Goal: Task Accomplishment & Management: Manage account settings

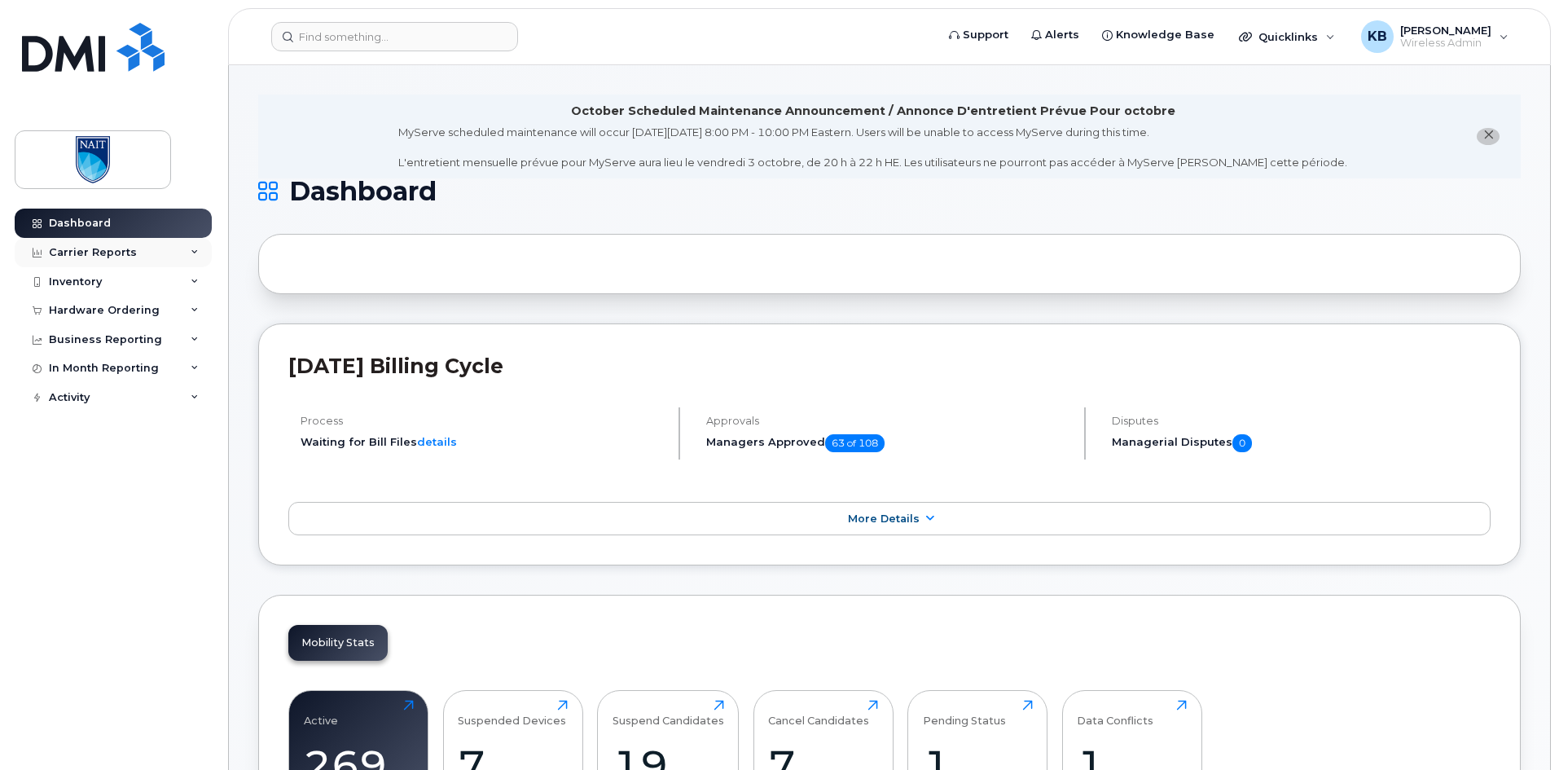
click at [153, 258] on div "Carrier Reports" at bounding box center [113, 252] width 197 height 29
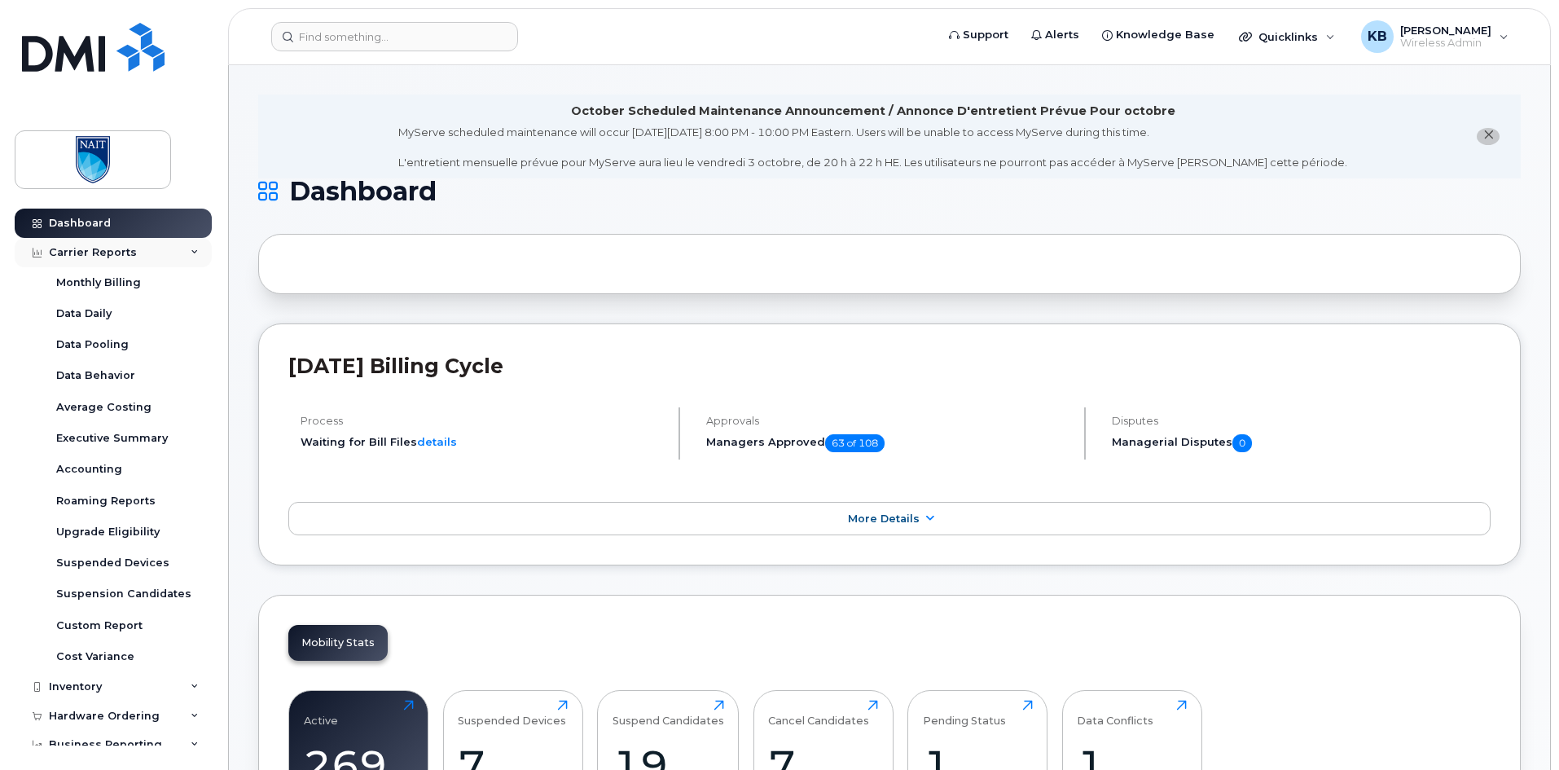
click at [147, 252] on div "Carrier Reports" at bounding box center [113, 252] width 197 height 29
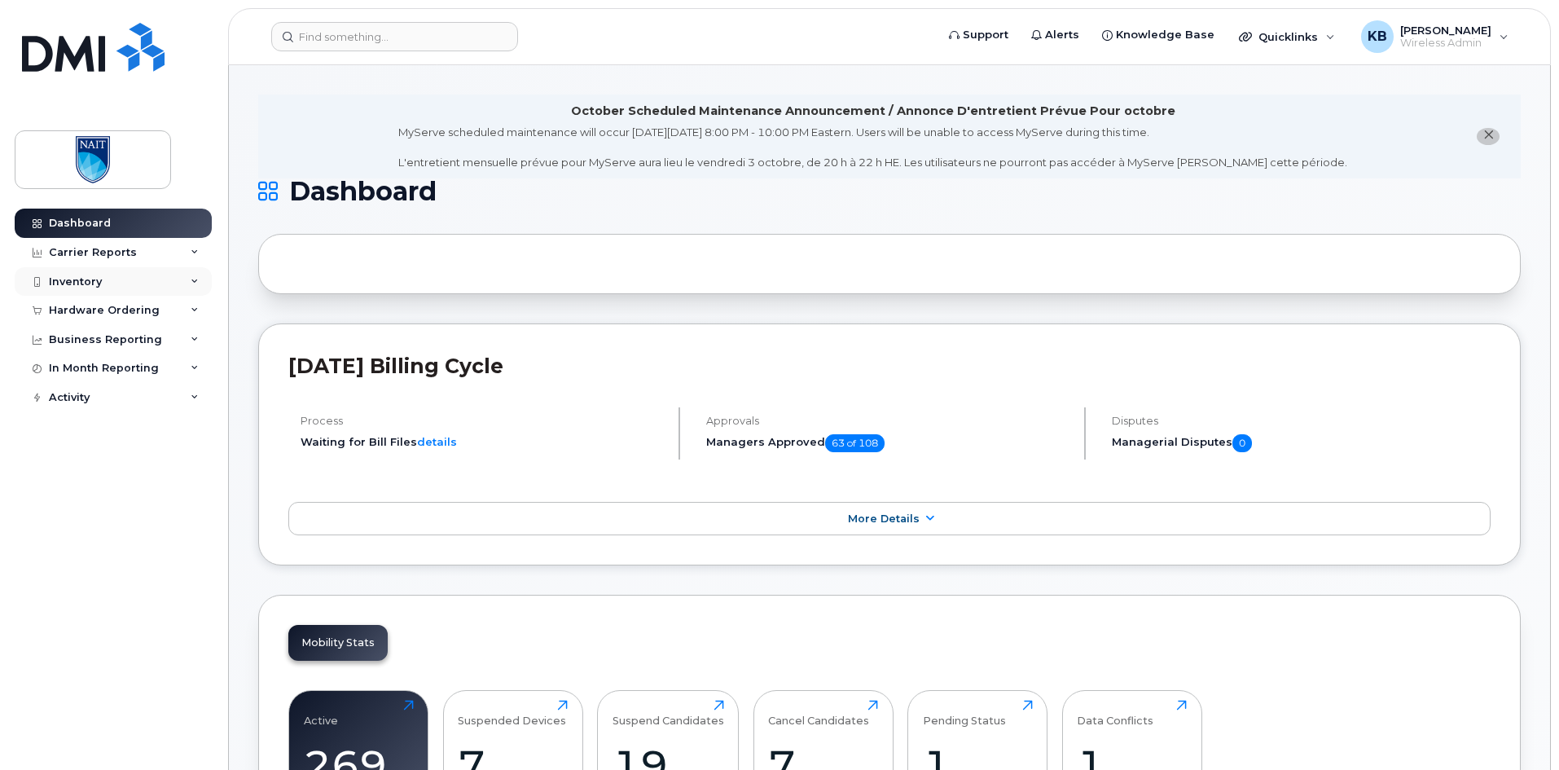
click at [152, 287] on div "Inventory" at bounding box center [113, 281] width 197 height 29
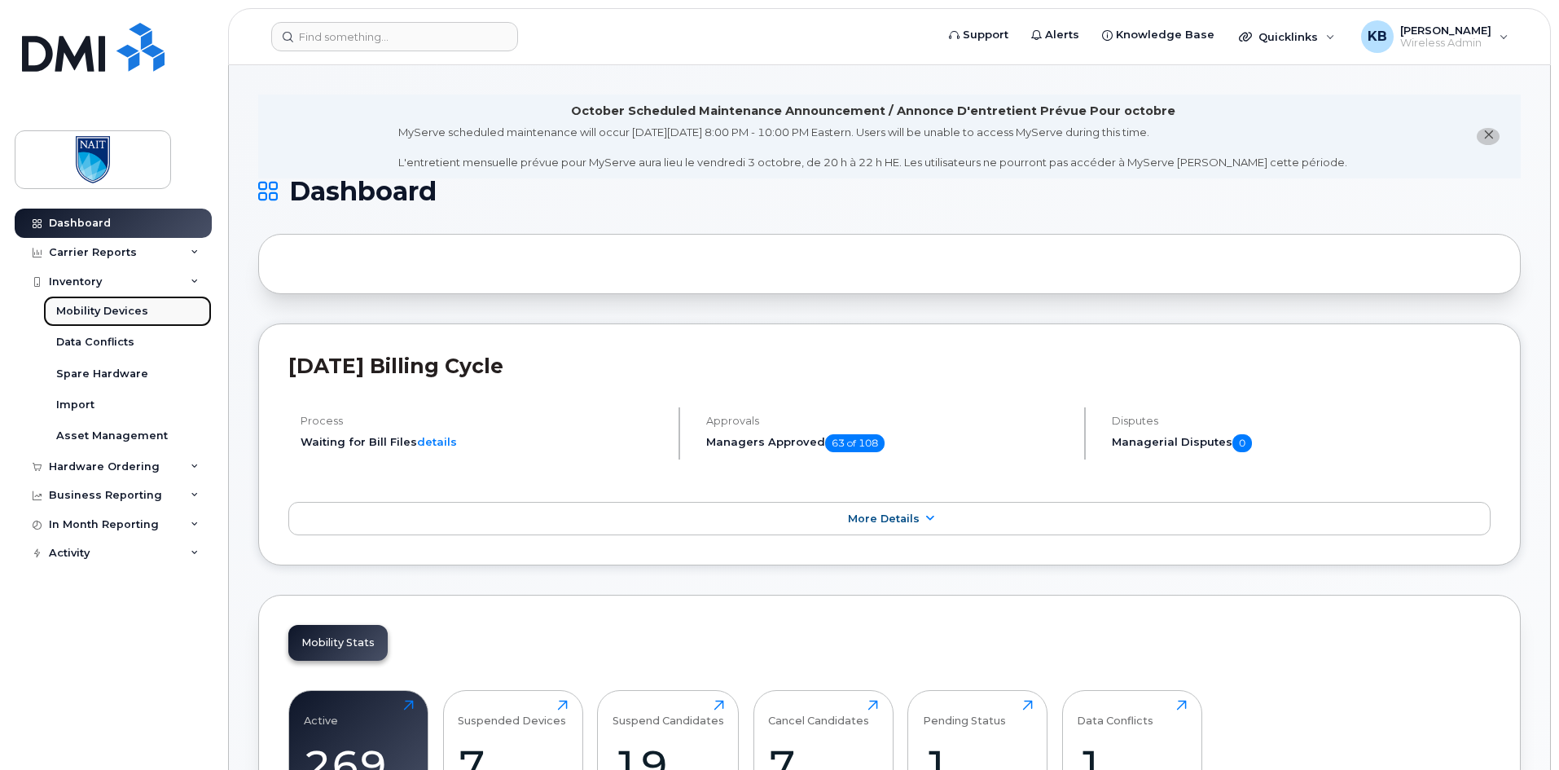
click at [123, 310] on div "Mobility Devices" at bounding box center [102, 311] width 92 height 15
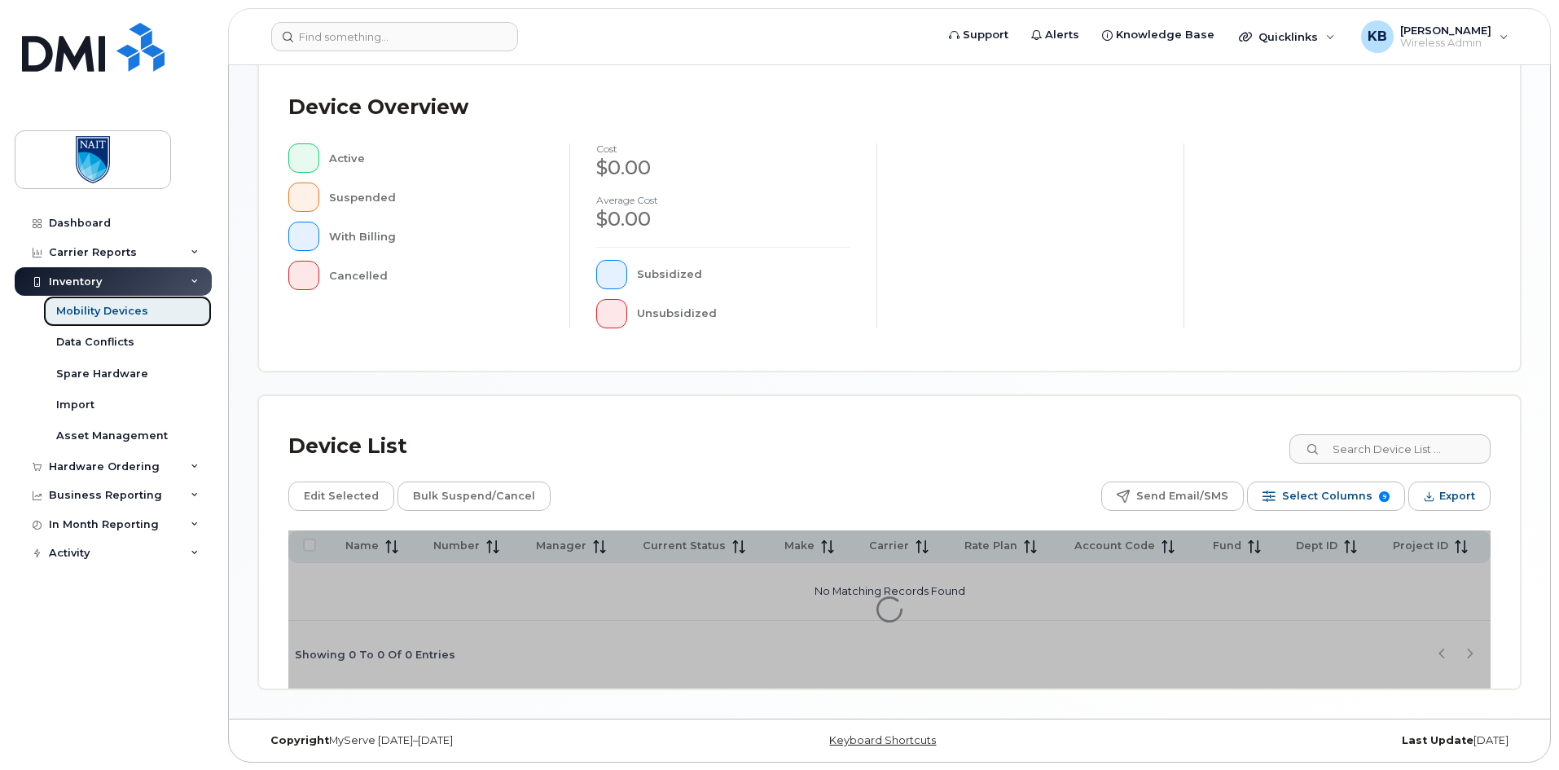
scroll to position [350, 0]
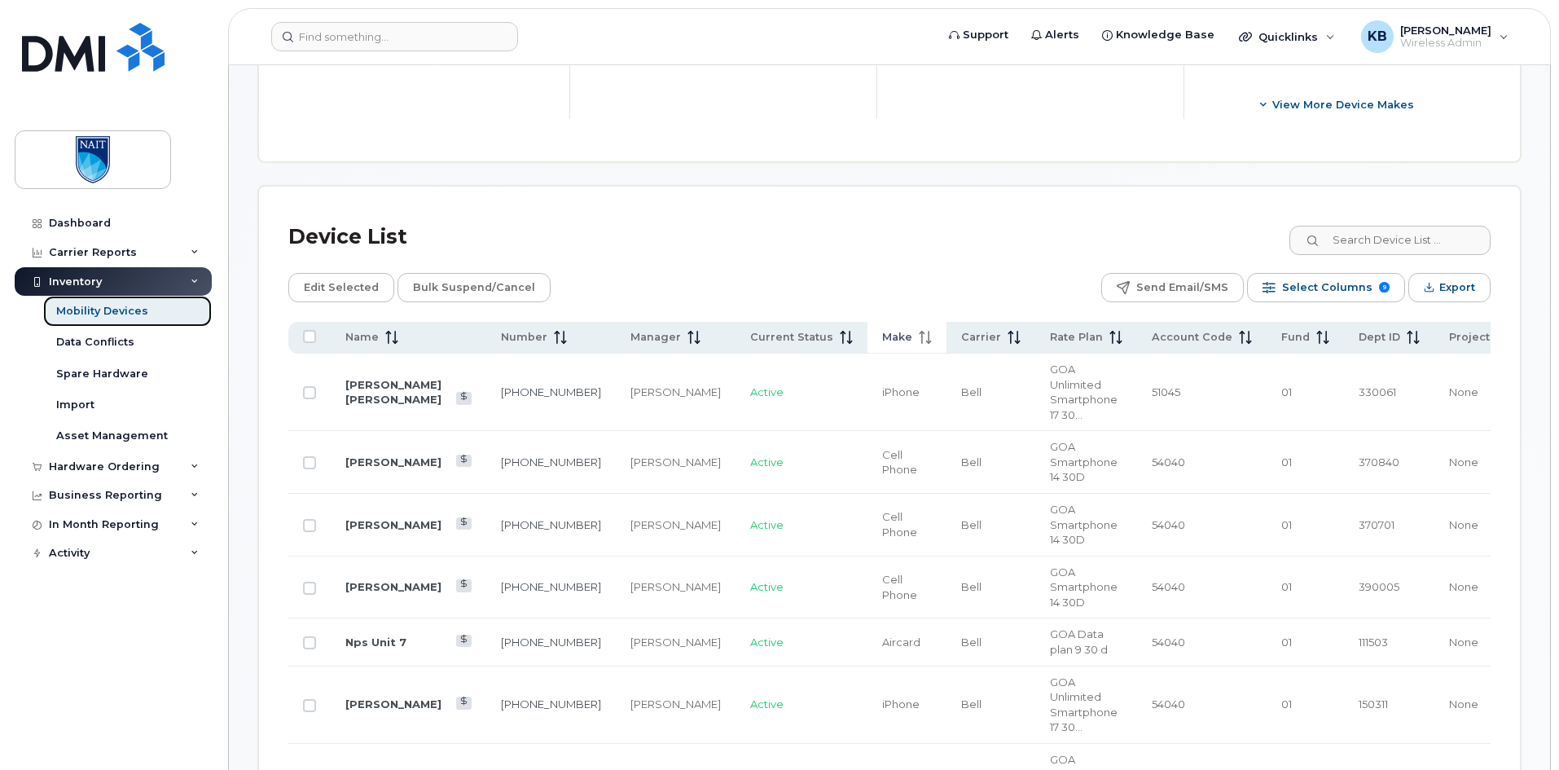
scroll to position [757, 0]
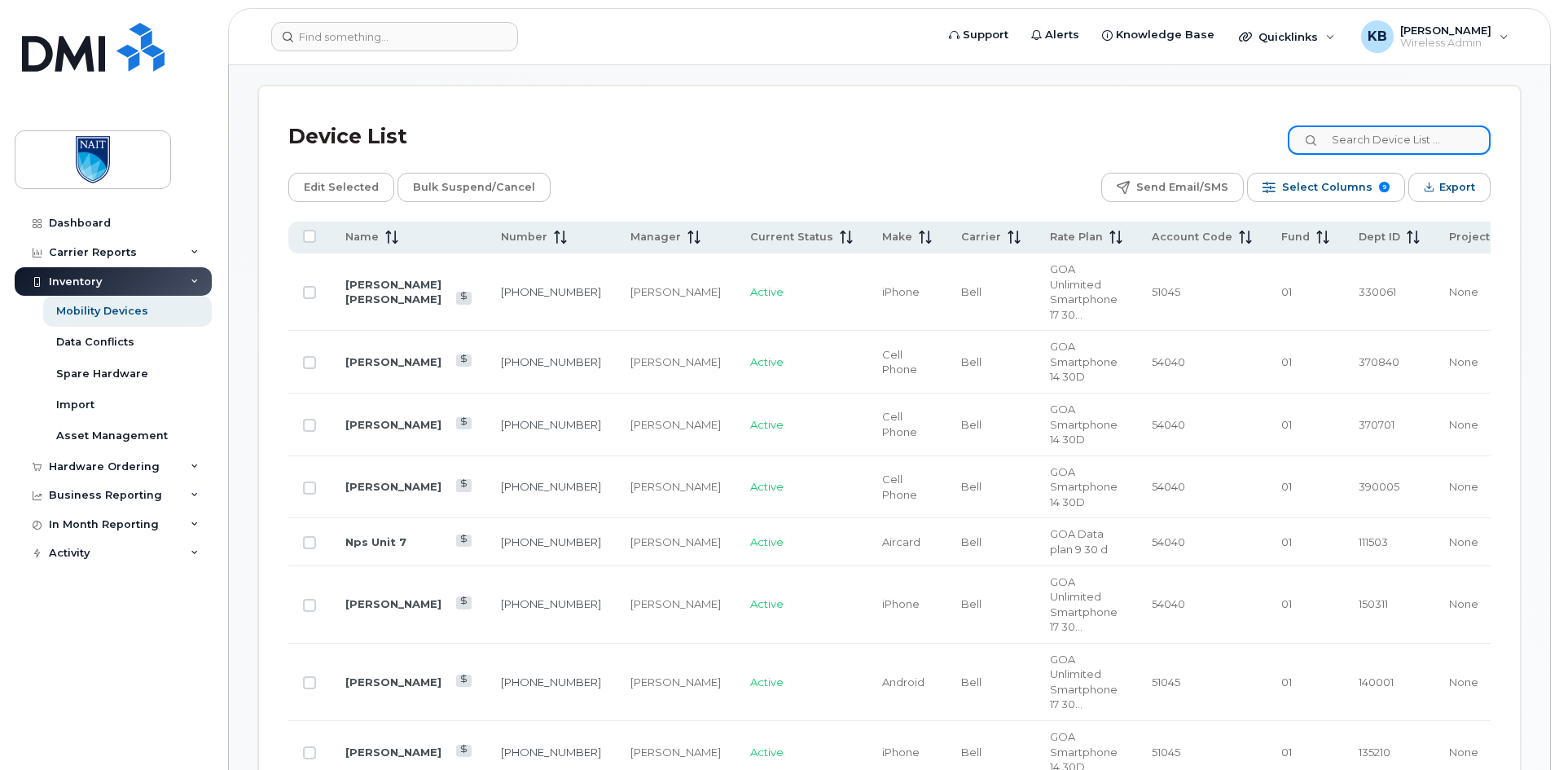
click at [1415, 125] on input at bounding box center [1388, 139] width 203 height 29
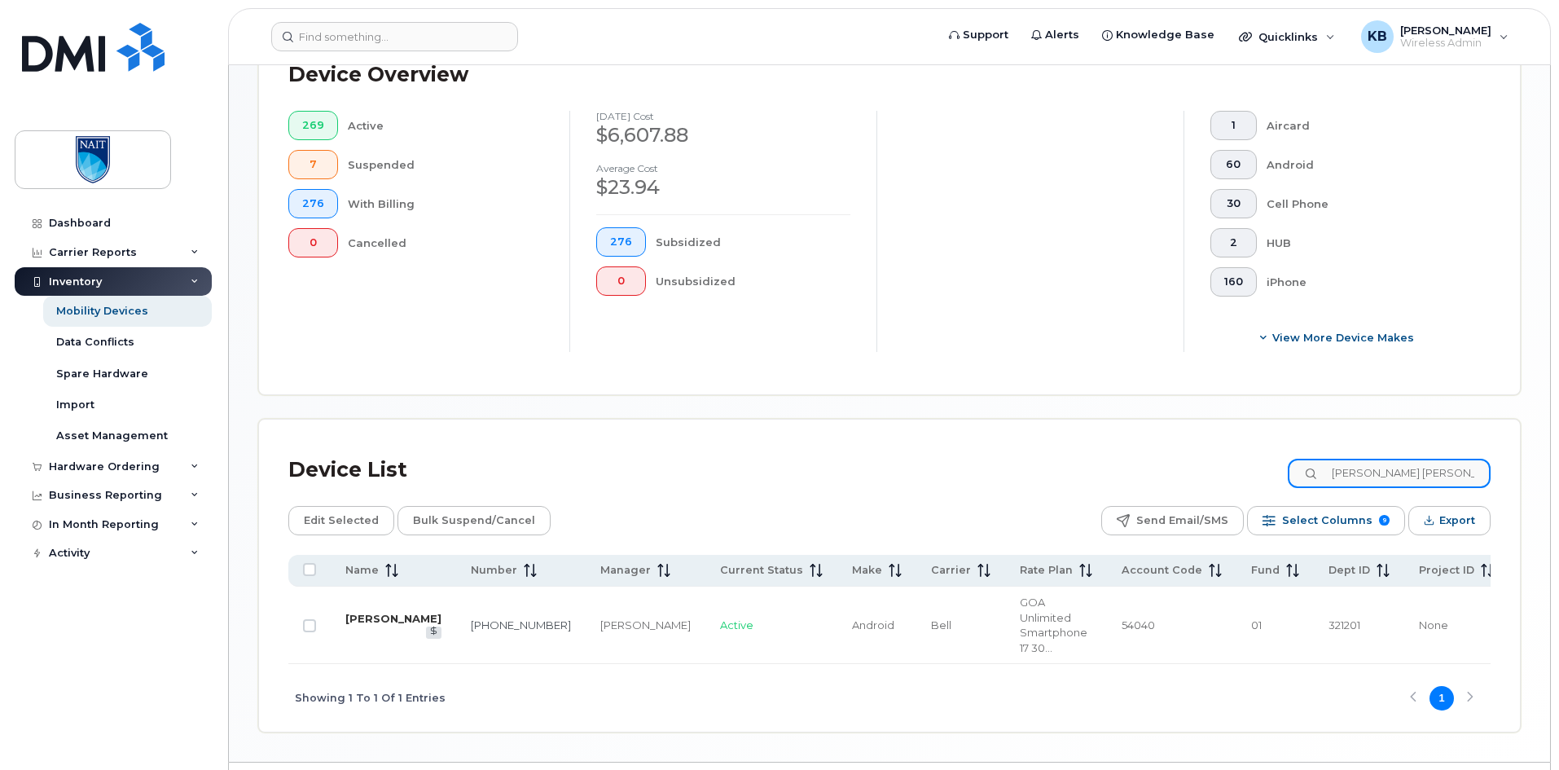
type input "Chris Val"
click at [366, 612] on link "[PERSON_NAME]" at bounding box center [393, 618] width 96 height 13
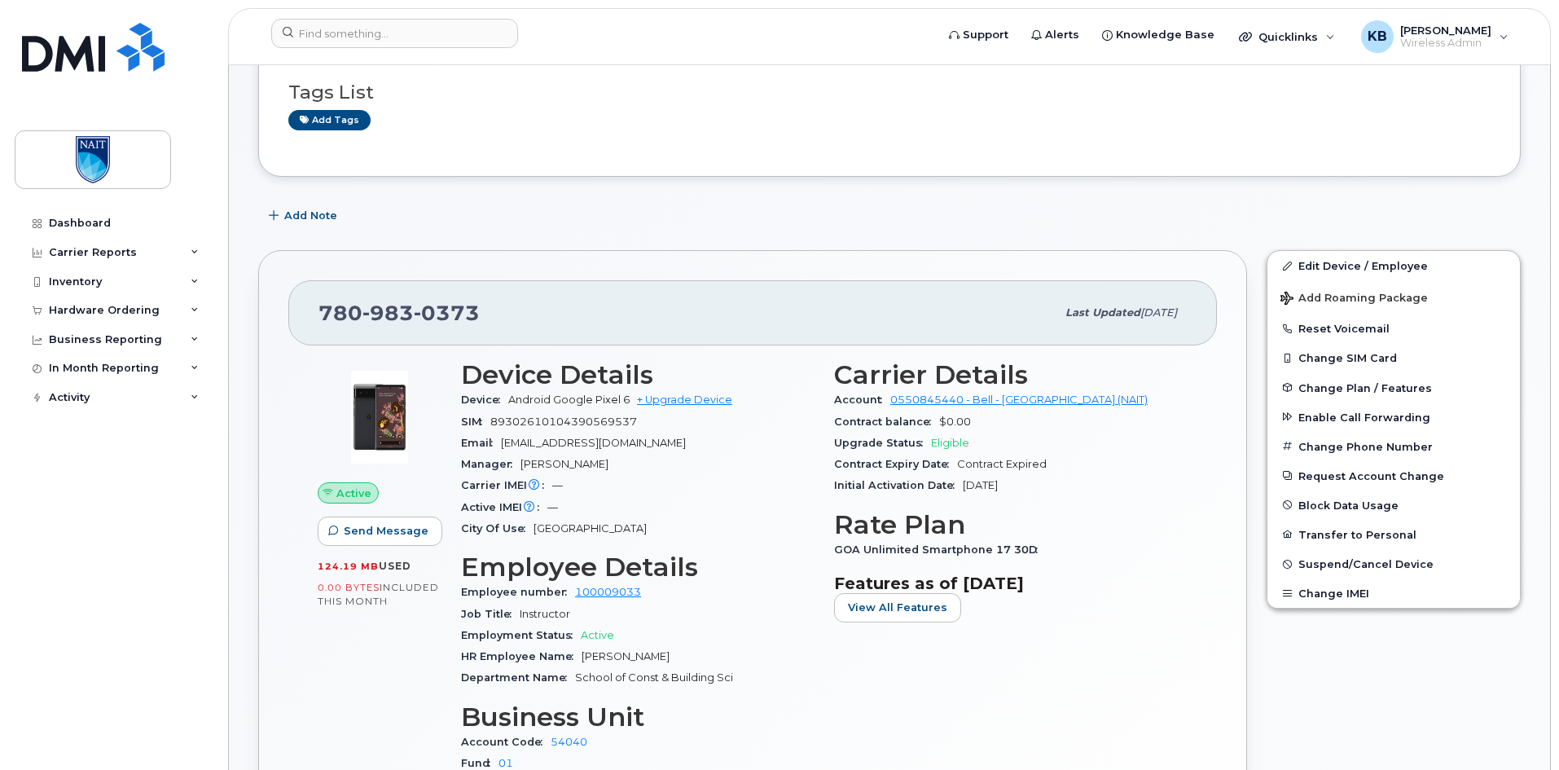
scroll to position [244, 0]
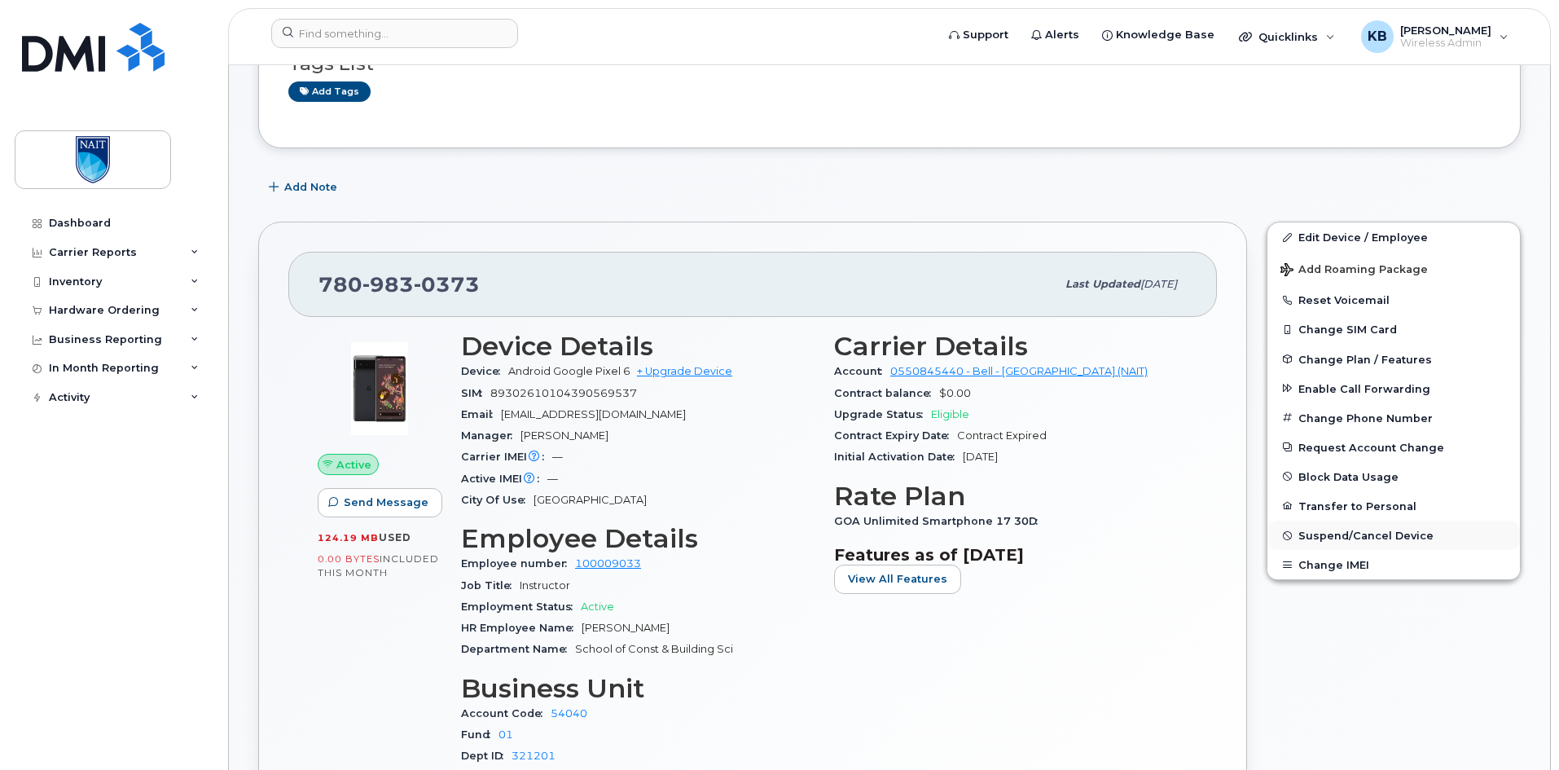
click at [1319, 537] on span "Suspend/Cancel Device" at bounding box center [1365, 535] width 135 height 12
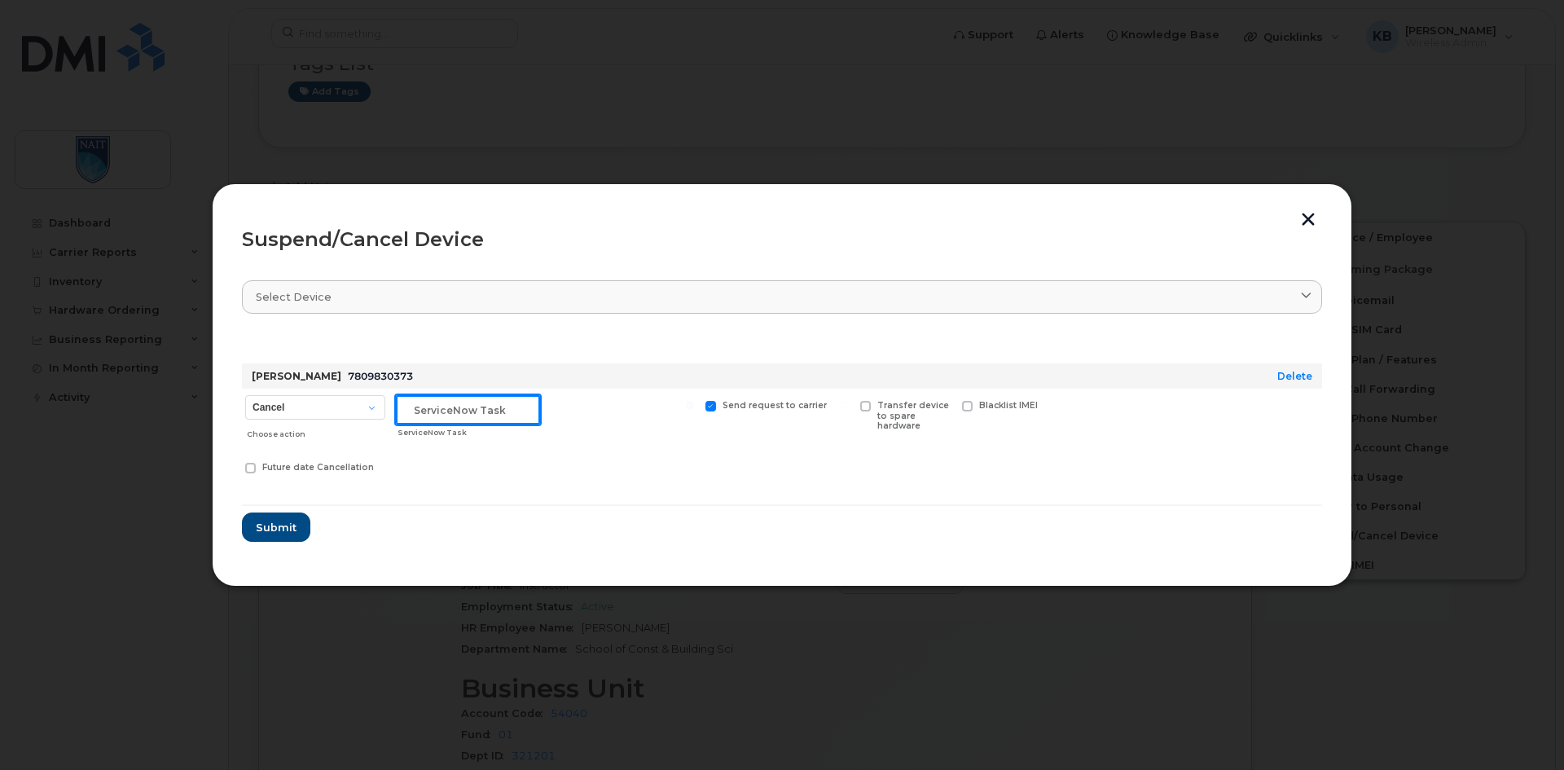
click at [472, 404] on input "text" at bounding box center [468, 409] width 144 height 29
click at [1310, 217] on button "button" at bounding box center [1308, 221] width 24 height 17
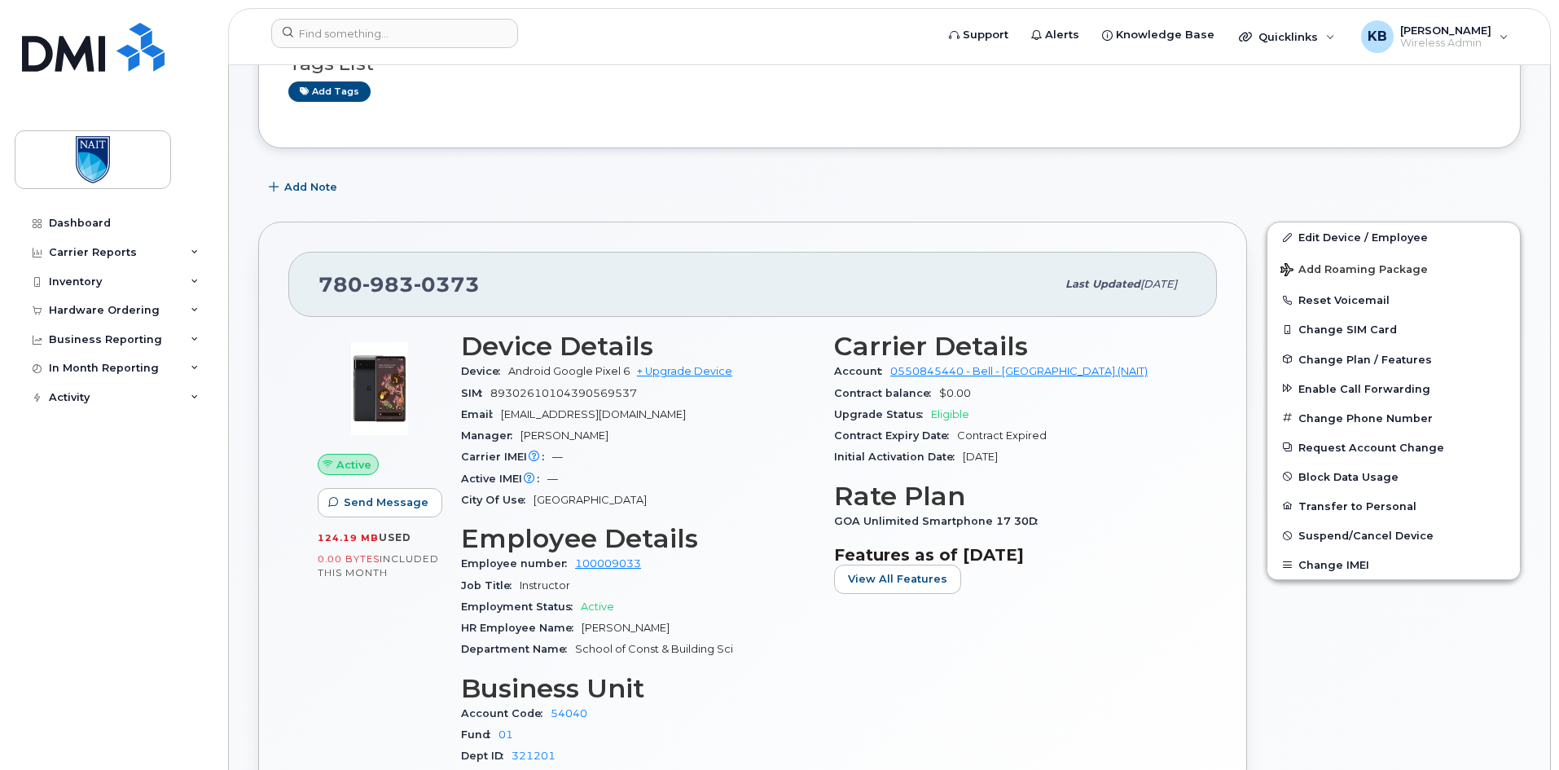
click at [1050, 194] on div "Add Note" at bounding box center [889, 187] width 1262 height 29
click at [1416, 536] on span "Suspend/Cancel Device" at bounding box center [1365, 535] width 135 height 12
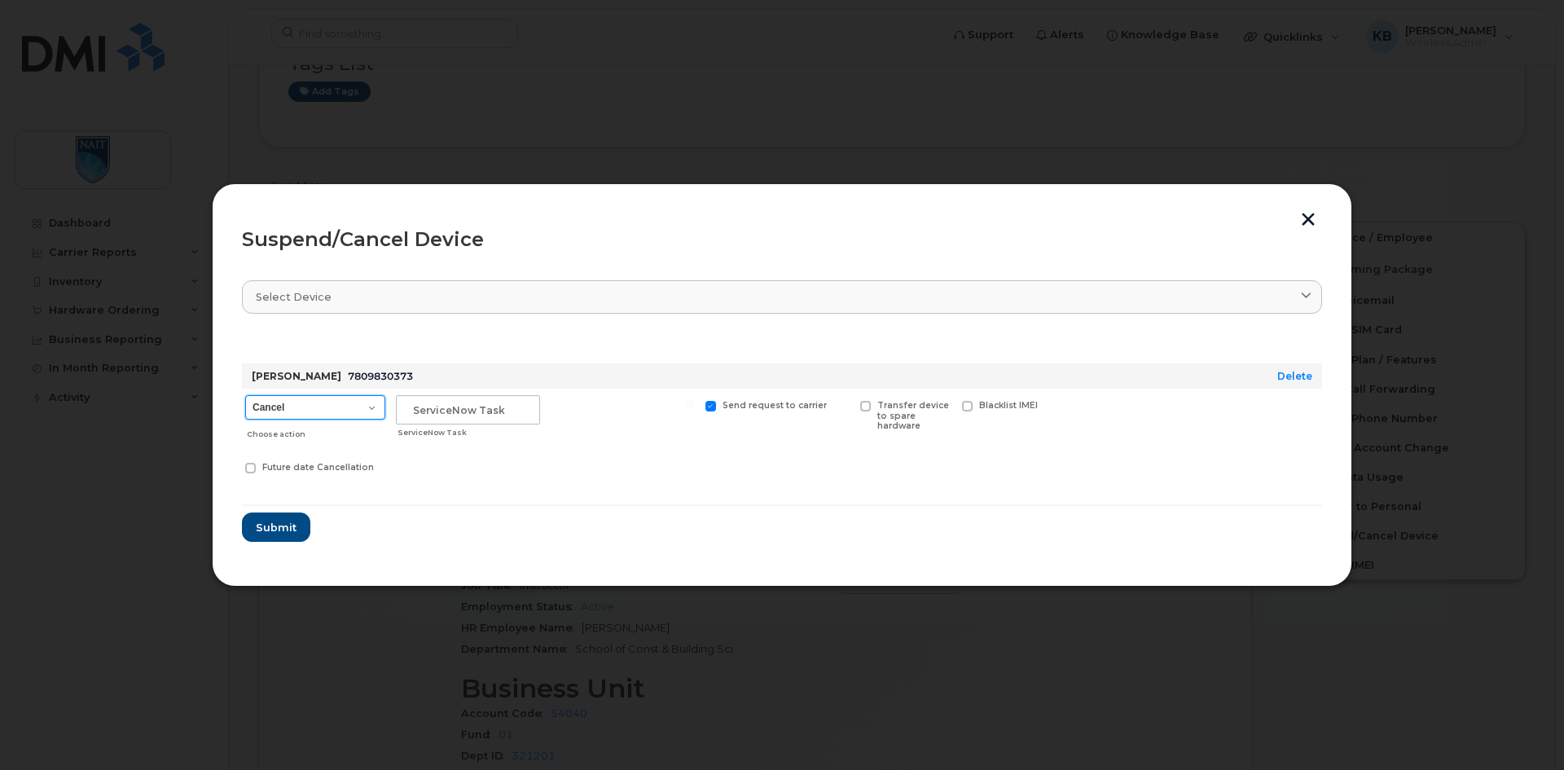
click at [371, 406] on select "Cancel Suspend - Extend Suspension Suspend - Reduced Rate Suspend - Full Rate S…" at bounding box center [315, 407] width 140 height 24
click at [371, 405] on select "Cancel Suspend - Extend Suspension Suspend - Reduced Rate Suspend - Full Rate S…" at bounding box center [315, 407] width 140 height 24
click at [366, 401] on select "Cancel Suspend - Extend Suspension Suspend - Reduced Rate Suspend - Full Rate S…" at bounding box center [315, 407] width 140 height 24
click at [376, 409] on select "Cancel Suspend - Extend Suspension Suspend - Reduced Rate Suspend - Full Rate S…" at bounding box center [315, 407] width 140 height 24
click at [375, 414] on select "Cancel Suspend - Extend Suspension Suspend - Reduced Rate Suspend - Full Rate S…" at bounding box center [315, 407] width 140 height 24
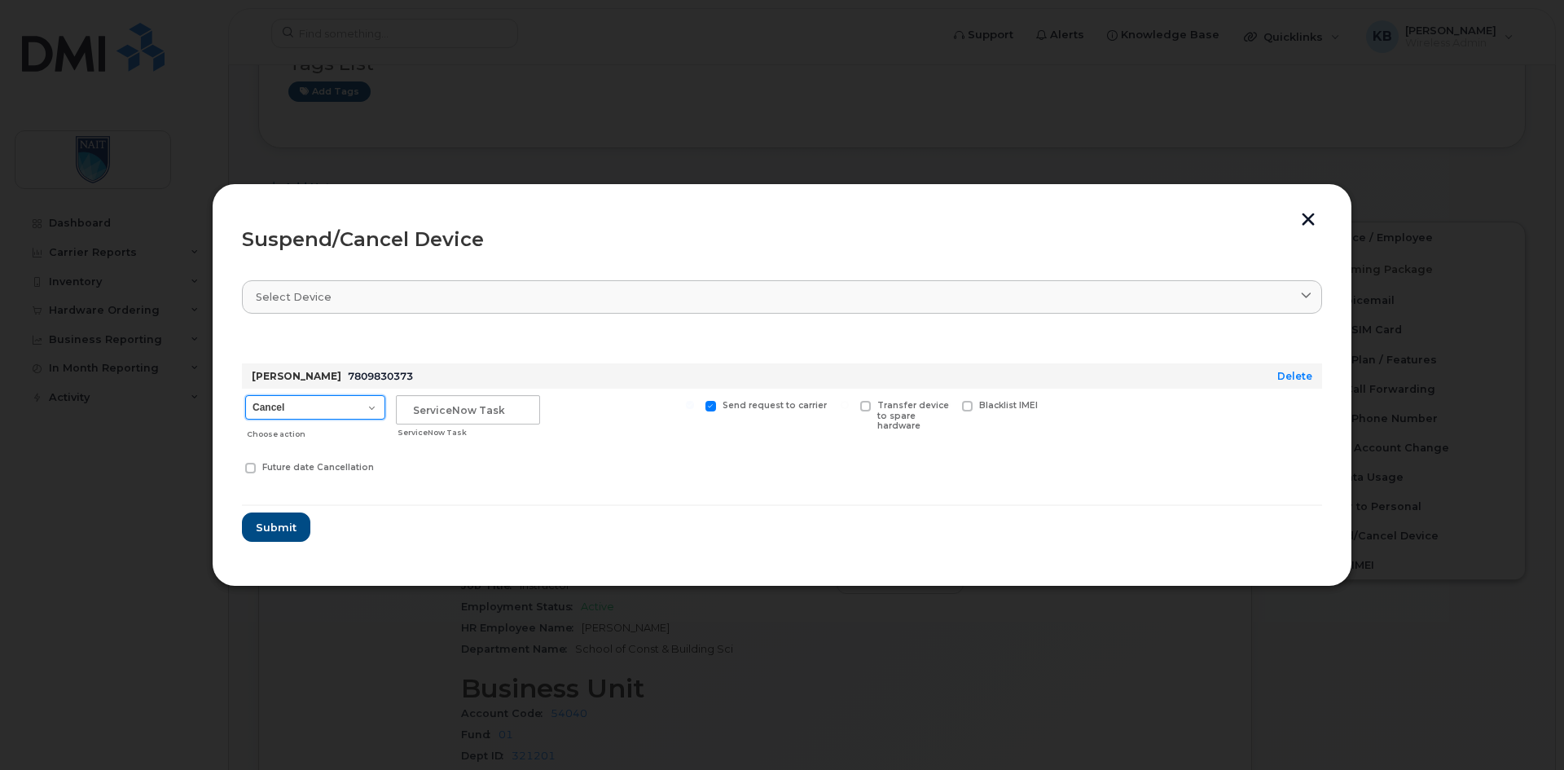
click at [375, 409] on select "Cancel Suspend - Extend Suspension Suspend - Reduced Rate Suspend - Full Rate S…" at bounding box center [315, 407] width 140 height 24
click at [416, 463] on div "Cancel Suspend - Extend Suspension Suspend - Reduced Rate Suspend - Full Rate S…" at bounding box center [782, 436] width 1080 height 96
click at [1311, 217] on button "button" at bounding box center [1308, 221] width 24 height 17
